Goal: Task Accomplishment & Management: Manage account settings

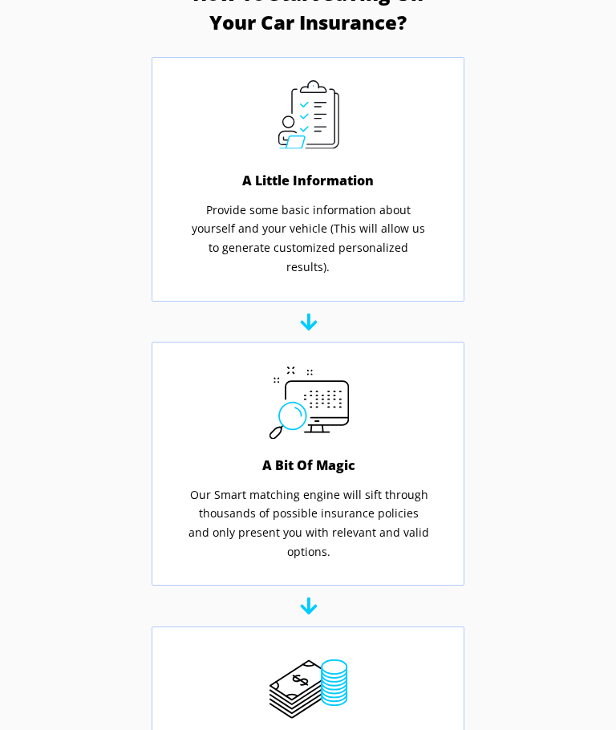
scroll to position [552, 0]
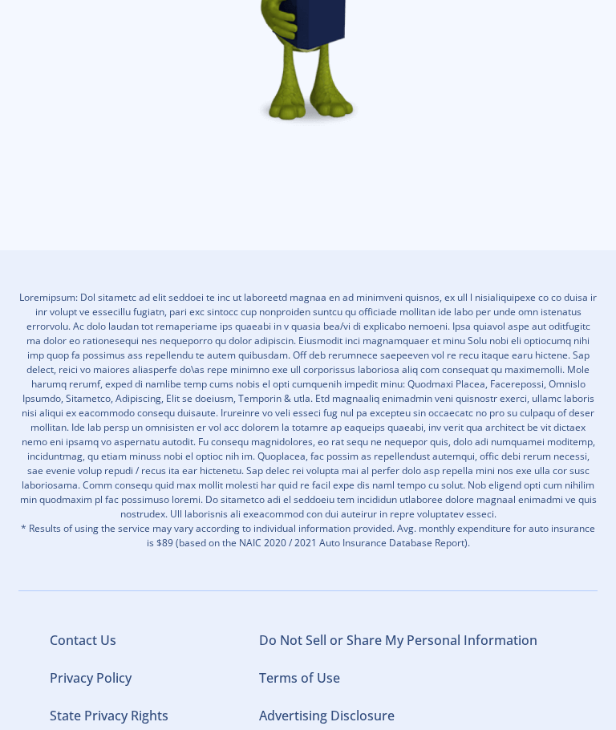
scroll to position [2059, 0]
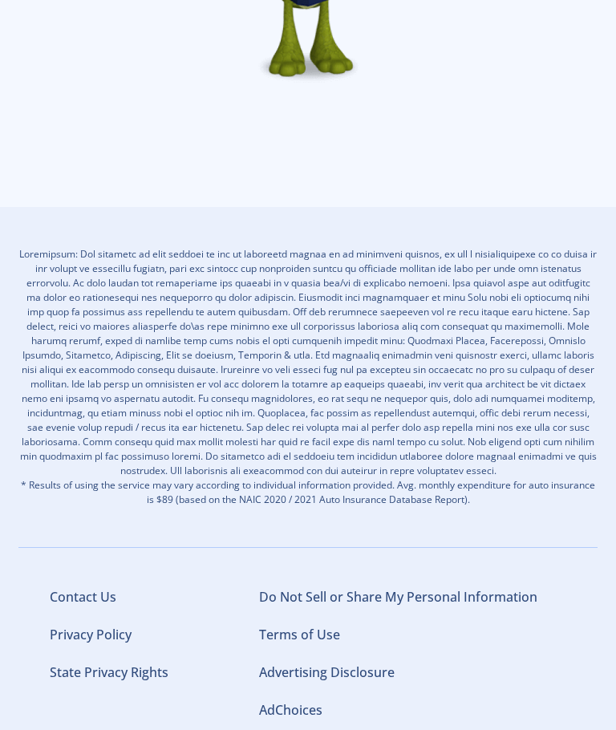
click at [500, 588] on link "Do Not Sell or Share My Personal Information" at bounding box center [398, 597] width 278 height 18
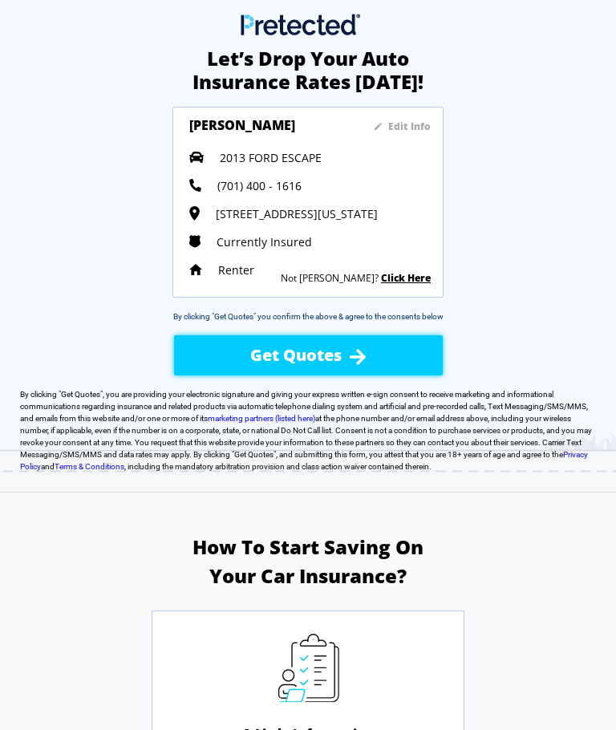
click at [569, 99] on div "Let’s Drop Your Auto Insurance Rates [DATE]! Edit Info [PERSON_NAME] 2013 FORD …" at bounding box center [308, 259] width 616 height 464
